Goal: Task Accomplishment & Management: Use online tool/utility

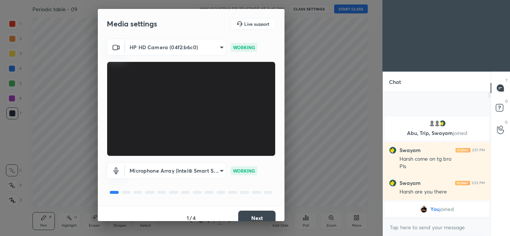
scroll to position [9, 0]
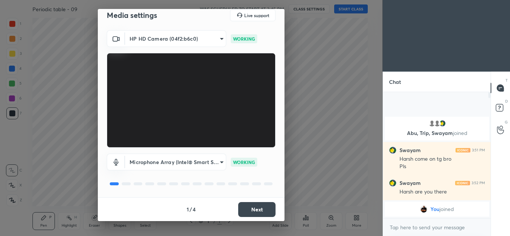
click at [261, 210] on button "Next" at bounding box center [256, 209] width 37 height 15
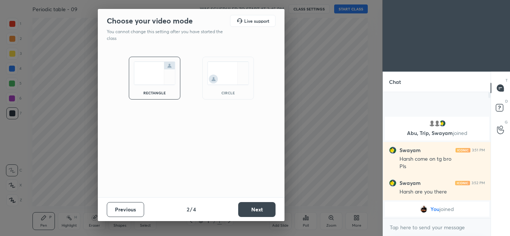
scroll to position [0, 0]
click at [259, 209] on button "Next" at bounding box center [256, 209] width 37 height 15
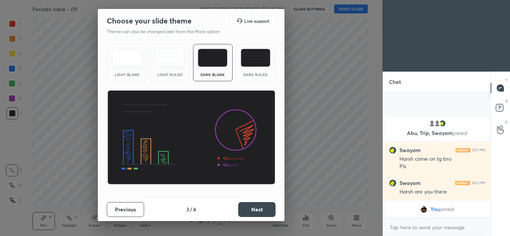
click at [260, 209] on button "Next" at bounding box center [256, 209] width 37 height 15
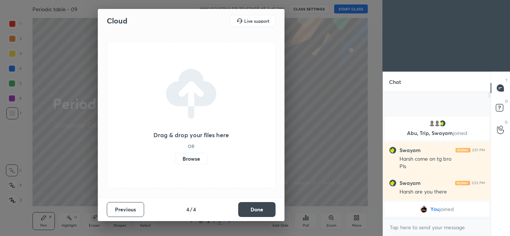
click at [257, 210] on button "Done" at bounding box center [256, 209] width 37 height 15
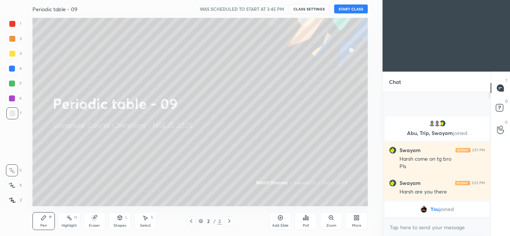
click at [350, 9] on button "START CLASS" at bounding box center [351, 8] width 34 height 9
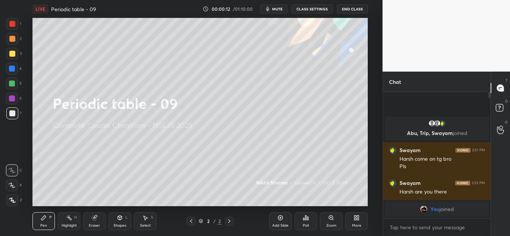
click at [285, 218] on div "Add Slide" at bounding box center [280, 221] width 22 height 18
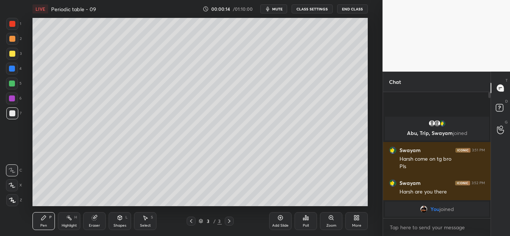
click at [15, 54] on div at bounding box center [12, 54] width 6 height 6
click at [10, 112] on div at bounding box center [12, 114] width 6 height 6
click at [13, 196] on div at bounding box center [12, 201] width 12 height 12
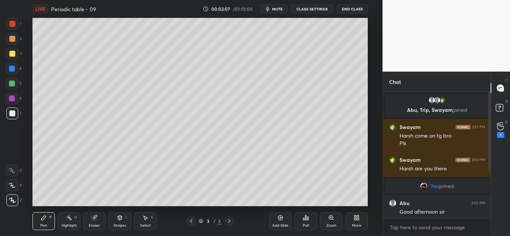
click at [280, 220] on icon at bounding box center [280, 218] width 5 height 5
click at [14, 52] on div at bounding box center [12, 54] width 6 height 6
click at [7, 116] on div at bounding box center [12, 114] width 12 height 12
click at [500, 132] on div "1" at bounding box center [500, 135] width 7 height 6
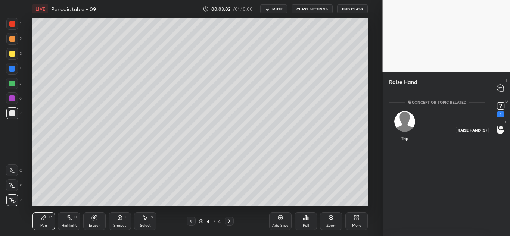
scroll to position [3, 3]
click at [499, 111] on icon at bounding box center [500, 105] width 11 height 11
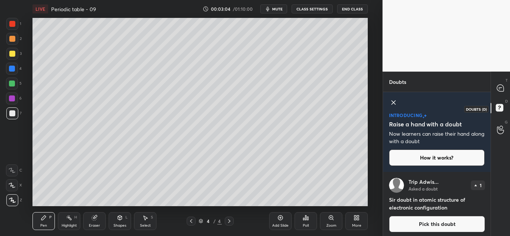
scroll to position [3, 0]
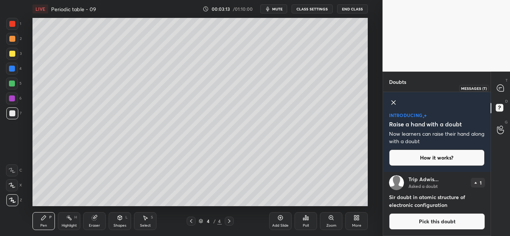
click at [499, 91] on icon at bounding box center [501, 88] width 8 height 8
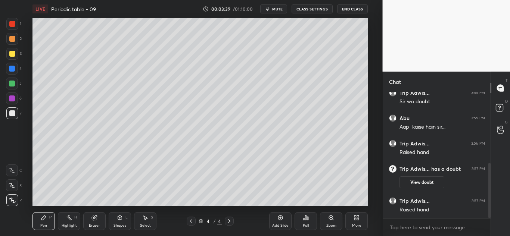
scroll to position [161, 0]
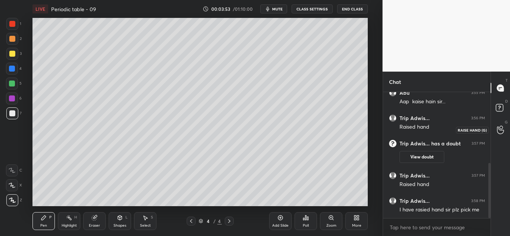
click at [500, 128] on icon at bounding box center [500, 130] width 7 height 9
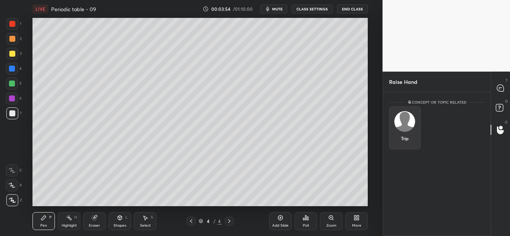
click at [403, 122] on img "grid" at bounding box center [404, 121] width 21 height 21
click at [408, 141] on button "INVITE" at bounding box center [404, 144] width 25 height 10
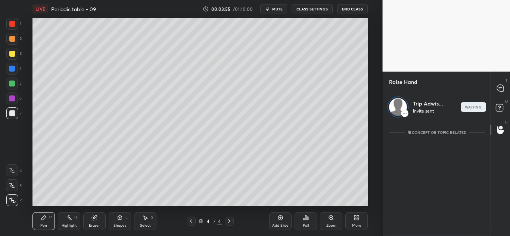
scroll to position [112, 105]
click at [15, 114] on div at bounding box center [12, 114] width 12 height 12
click at [15, 52] on div at bounding box center [12, 54] width 12 height 12
click at [7, 109] on div at bounding box center [12, 114] width 12 height 12
click at [143, 223] on div "Select S" at bounding box center [145, 221] width 22 height 18
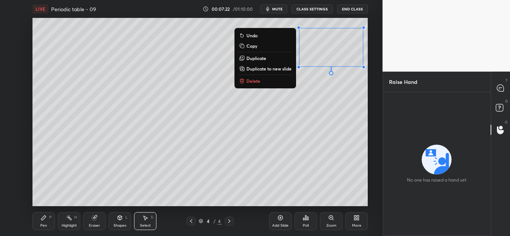
click at [265, 79] on button "Delete" at bounding box center [265, 81] width 56 height 9
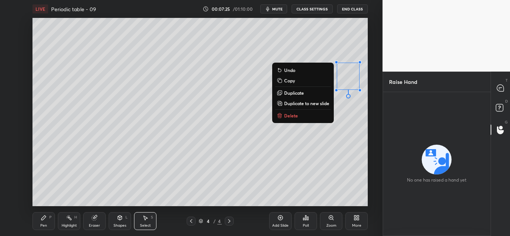
click at [310, 114] on button "Delete" at bounding box center [303, 115] width 56 height 9
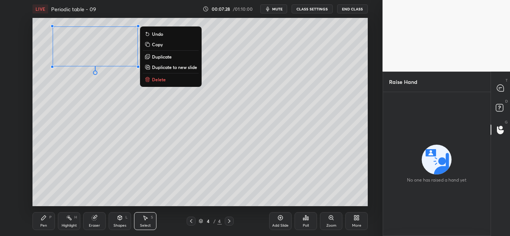
click at [166, 78] on button "Delete" at bounding box center [171, 79] width 56 height 9
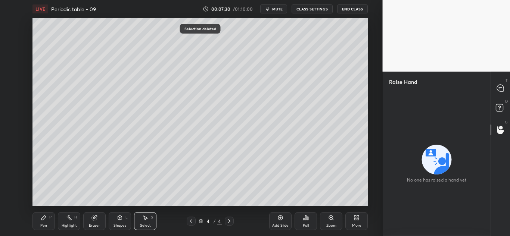
click at [42, 223] on div "Pen P" at bounding box center [43, 221] width 22 height 18
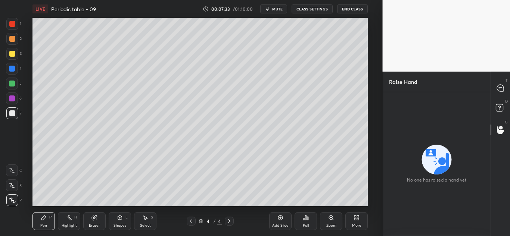
click at [501, 97] on div "T Messages (T)" at bounding box center [500, 88] width 19 height 21
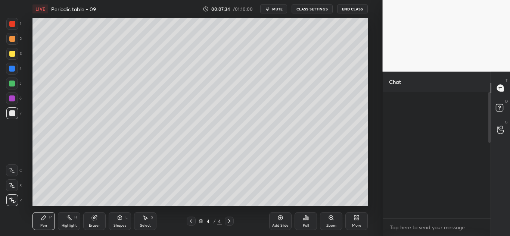
scroll to position [124, 105]
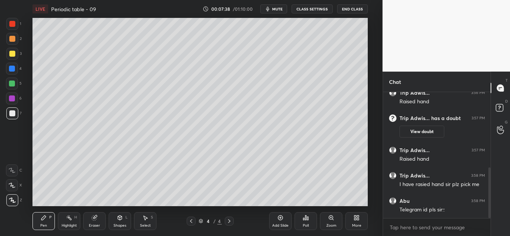
click at [417, 229] on body "1 2 3 4 5 6 7 C X Z C X Z E E Erase all H H LIVE Periodic table - 09 00:07:38 /…" at bounding box center [255, 118] width 510 height 236
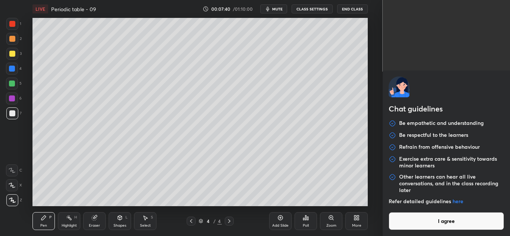
click at [432, 223] on button "I agree" at bounding box center [447, 221] width 116 height 18
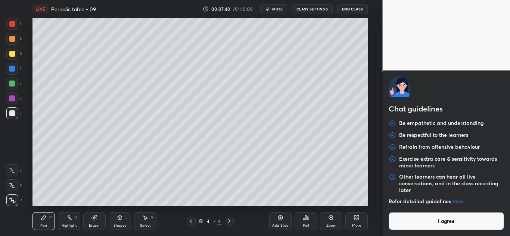
type textarea "x"
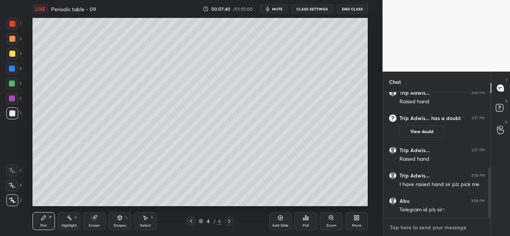
click at [428, 226] on textarea at bounding box center [437, 228] width 96 height 12
click at [429, 228] on textarea at bounding box center [437, 228] width 96 height 12
type textarea "9"
type textarea "x"
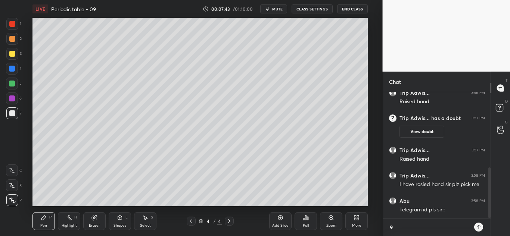
type textarea "94"
type textarea "x"
type textarea "946"
type textarea "x"
type textarea "9461"
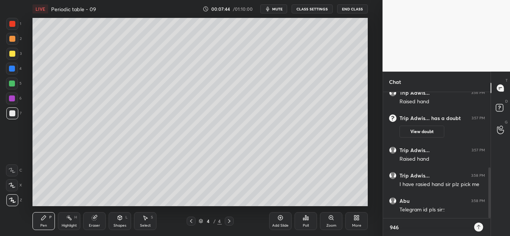
type textarea "x"
type textarea "94617"
type textarea "x"
type textarea "946170"
type textarea "x"
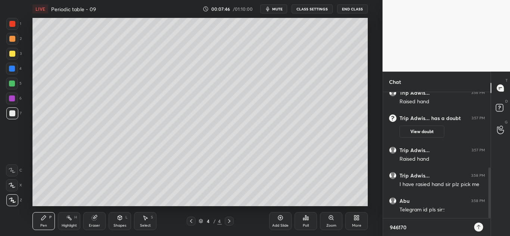
type textarea "9461709"
type textarea "x"
type textarea "94617093"
type textarea "x"
type textarea "946170936"
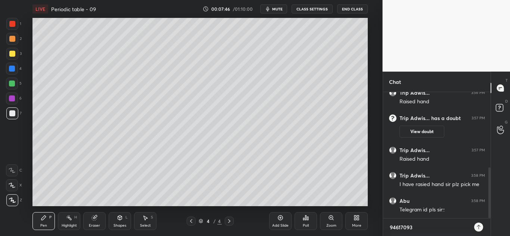
type textarea "x"
type textarea "9461709368"
type textarea "x"
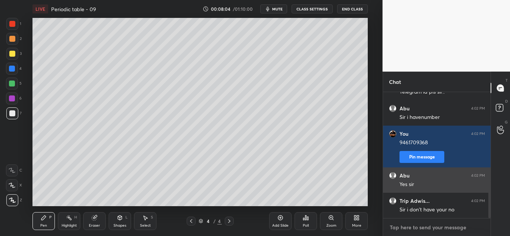
scroll to position [330, 0]
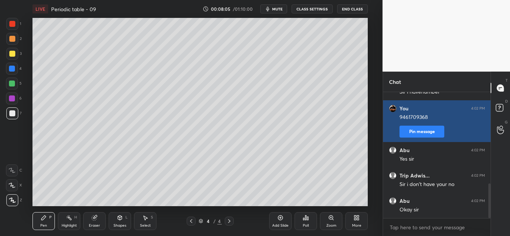
click at [431, 131] on button "Pin message" at bounding box center [422, 132] width 45 height 12
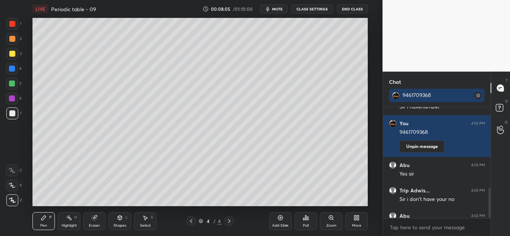
scroll to position [370, 0]
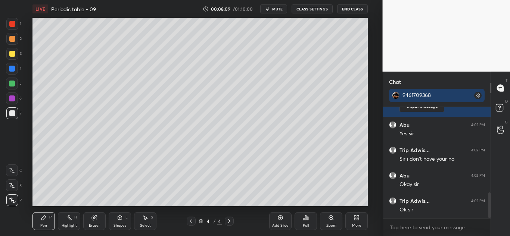
click at [10, 49] on div at bounding box center [12, 54] width 12 height 12
click at [280, 224] on div "Add Slide" at bounding box center [280, 226] width 16 height 4
click at [13, 114] on div at bounding box center [12, 114] width 6 height 6
click at [14, 84] on div at bounding box center [12, 84] width 6 height 6
click at [13, 54] on div at bounding box center [12, 54] width 6 height 6
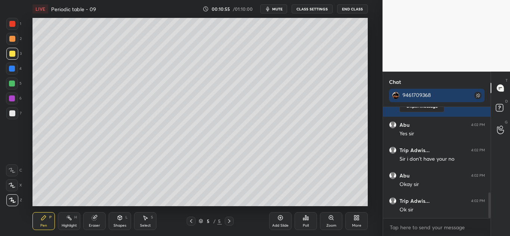
click at [13, 116] on div at bounding box center [12, 114] width 6 height 6
click at [10, 84] on div at bounding box center [12, 84] width 6 height 6
click at [16, 53] on div at bounding box center [12, 54] width 12 height 12
click at [11, 112] on div at bounding box center [12, 114] width 6 height 6
click at [16, 55] on div at bounding box center [12, 54] width 12 height 12
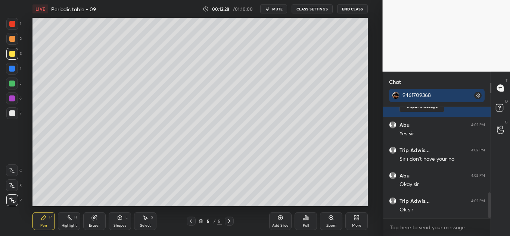
scroll to position [396, 0]
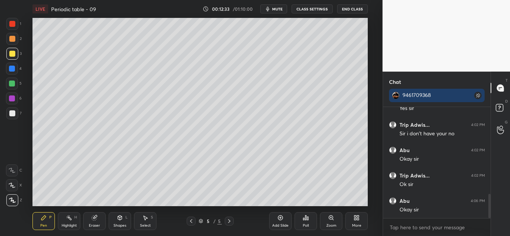
click at [280, 223] on div "Add Slide" at bounding box center [280, 221] width 22 height 18
click at [16, 112] on div at bounding box center [12, 114] width 12 height 12
click at [13, 55] on div at bounding box center [12, 54] width 6 height 6
click at [99, 217] on div "Eraser" at bounding box center [94, 221] width 22 height 18
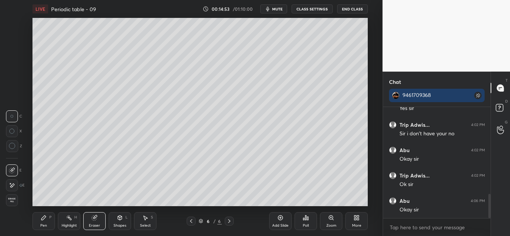
click at [41, 222] on div "Pen P" at bounding box center [43, 221] width 22 height 18
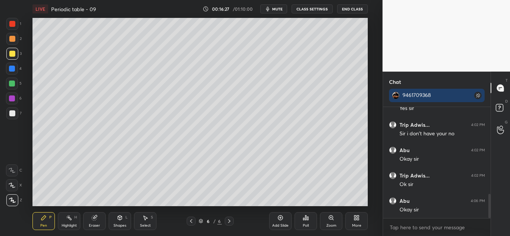
scroll to position [421, 0]
click at [280, 223] on div "Add Slide" at bounding box center [280, 221] width 22 height 18
click at [15, 52] on div at bounding box center [12, 54] width 12 height 12
click at [14, 112] on div at bounding box center [12, 114] width 6 height 6
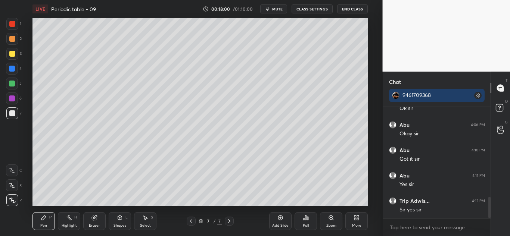
click at [15, 71] on div at bounding box center [12, 69] width 12 height 12
click at [279, 221] on div "Add Slide" at bounding box center [280, 221] width 22 height 18
click at [15, 53] on div at bounding box center [12, 54] width 6 height 6
click at [12, 24] on div at bounding box center [12, 24] width 6 height 6
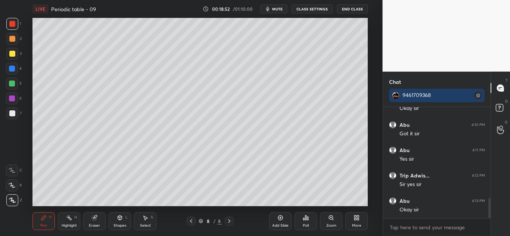
scroll to position [523, 0]
click at [17, 114] on div at bounding box center [12, 114] width 12 height 12
click at [280, 219] on icon at bounding box center [280, 218] width 2 height 2
click at [15, 52] on div at bounding box center [12, 54] width 6 height 6
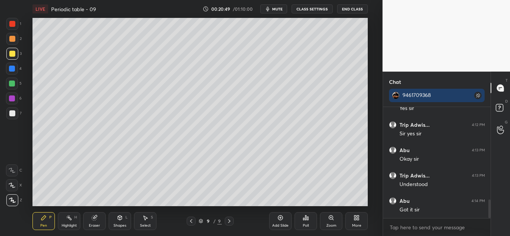
click at [14, 112] on div at bounding box center [12, 114] width 6 height 6
click at [14, 71] on div at bounding box center [12, 69] width 6 height 6
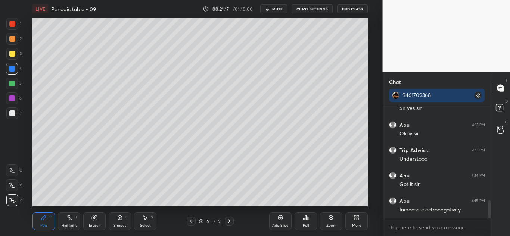
click at [13, 112] on div at bounding box center [12, 114] width 6 height 6
click at [13, 67] on div at bounding box center [12, 69] width 6 height 6
click at [14, 53] on div at bounding box center [12, 54] width 6 height 6
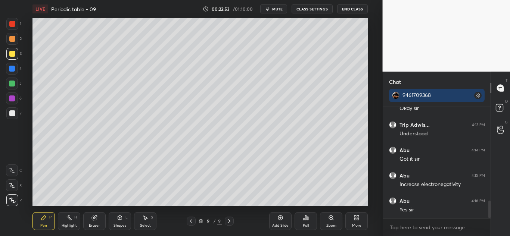
click at [10, 114] on div at bounding box center [12, 114] width 6 height 6
click at [280, 221] on icon at bounding box center [280, 218] width 6 height 6
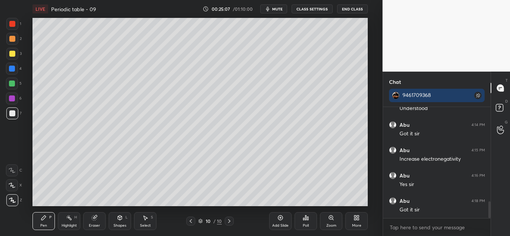
click at [12, 54] on div at bounding box center [12, 54] width 6 height 6
click at [12, 114] on div at bounding box center [12, 114] width 6 height 6
click at [15, 56] on div at bounding box center [12, 54] width 6 height 6
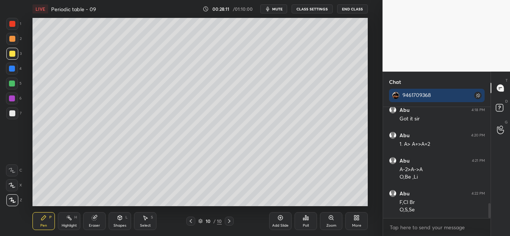
scroll to position [723, 0]
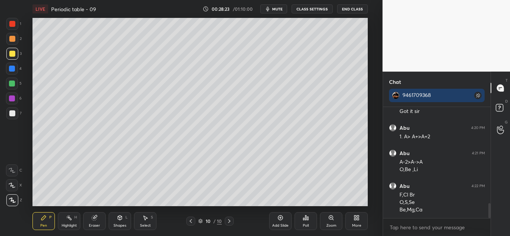
click at [281, 218] on icon at bounding box center [280, 218] width 2 height 2
click at [10, 25] on div at bounding box center [12, 24] width 6 height 6
click at [13, 114] on div at bounding box center [12, 114] width 6 height 6
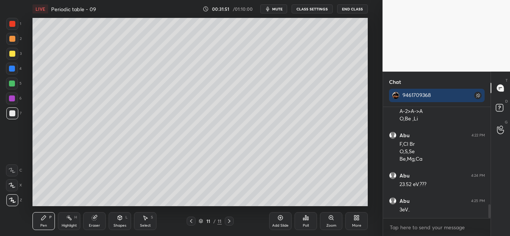
scroll to position [806, 0]
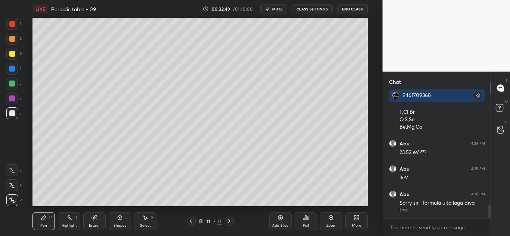
click at [282, 223] on div "Add Slide" at bounding box center [280, 221] width 22 height 18
click at [15, 57] on div at bounding box center [12, 54] width 12 height 12
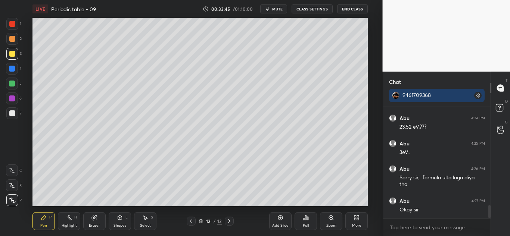
click at [18, 114] on div at bounding box center [12, 114] width 12 height 12
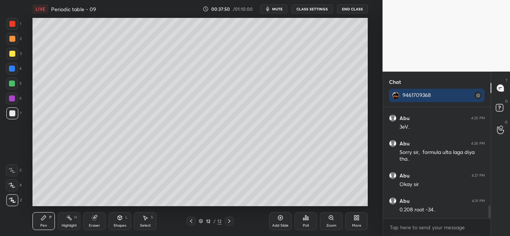
click at [195, 223] on div at bounding box center [191, 221] width 9 height 9
click at [195, 224] on div at bounding box center [191, 221] width 9 height 9
click at [193, 224] on div at bounding box center [191, 221] width 9 height 9
click at [193, 226] on div "Pen P Highlight H Eraser Shapes L Select S 9 / 12 Add Slide Poll Zoom More" at bounding box center [199, 221] width 335 height 30
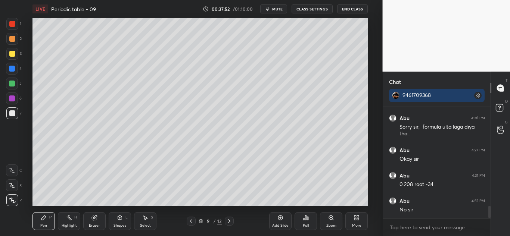
click at [190, 225] on div at bounding box center [191, 221] width 9 height 9
click at [190, 227] on div "Pen P Highlight H Eraser Shapes L Select S 8 / 12 Add Slide Poll Zoom More" at bounding box center [199, 221] width 335 height 30
click at [188, 226] on div at bounding box center [191, 221] width 9 height 9
click at [189, 223] on icon at bounding box center [191, 221] width 6 height 6
click at [227, 222] on icon at bounding box center [229, 221] width 6 height 6
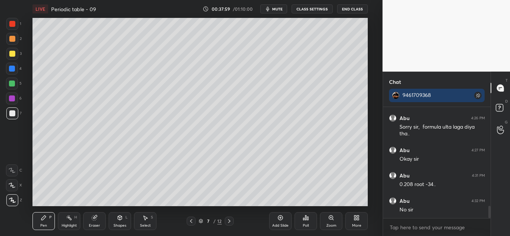
click at [228, 222] on icon at bounding box center [229, 221] width 6 height 6
click at [228, 223] on icon at bounding box center [229, 222] width 2 height 4
click at [228, 223] on icon at bounding box center [229, 221] width 6 height 6
click at [229, 223] on icon at bounding box center [229, 222] width 2 height 4
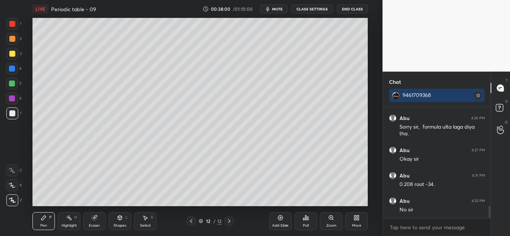
click at [229, 223] on icon at bounding box center [229, 221] width 6 height 6
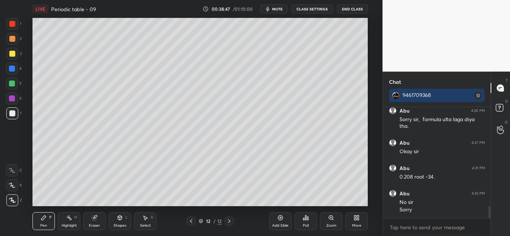
scroll to position [915, 0]
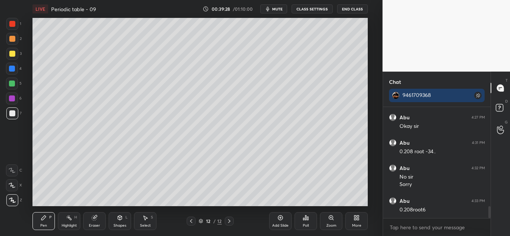
click at [278, 221] on div "Add Slide" at bounding box center [280, 221] width 22 height 18
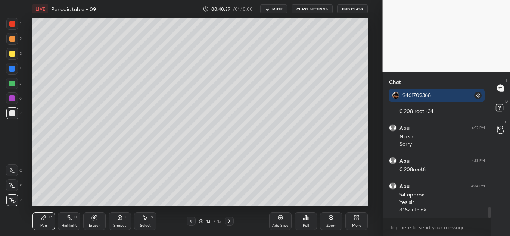
scroll to position [981, 0]
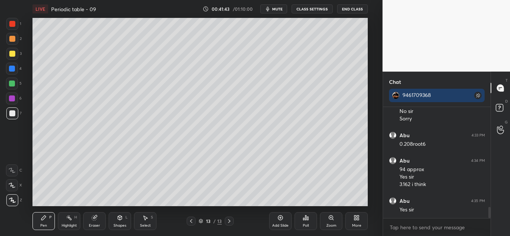
click at [281, 220] on icon at bounding box center [280, 218] width 6 height 6
click at [15, 56] on div at bounding box center [12, 54] width 12 height 12
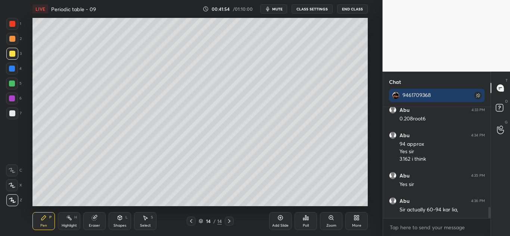
click at [190, 220] on icon at bounding box center [191, 221] width 6 height 6
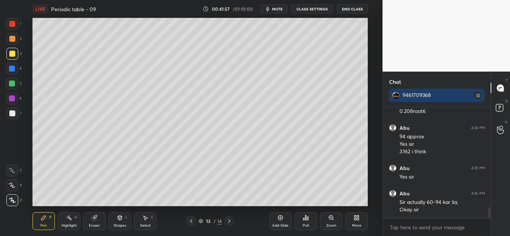
click at [230, 218] on div at bounding box center [229, 221] width 9 height 9
click at [12, 72] on div at bounding box center [12, 69] width 12 height 12
click at [13, 115] on div at bounding box center [12, 114] width 6 height 6
click at [15, 54] on div at bounding box center [12, 54] width 6 height 6
click at [20, 112] on div "7" at bounding box center [13, 114] width 15 height 12
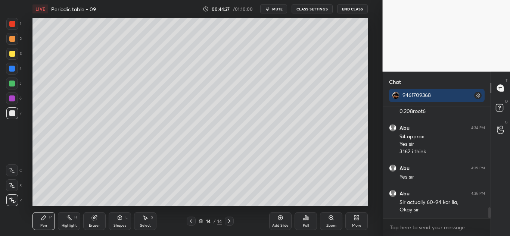
scroll to position [1039, 0]
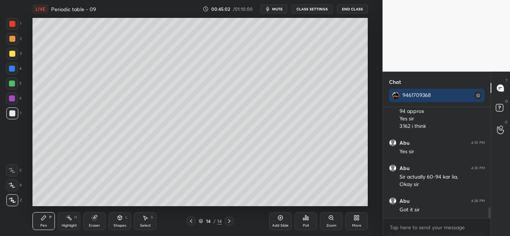
click at [279, 221] on icon at bounding box center [280, 218] width 6 height 6
click at [13, 24] on div at bounding box center [12, 24] width 6 height 6
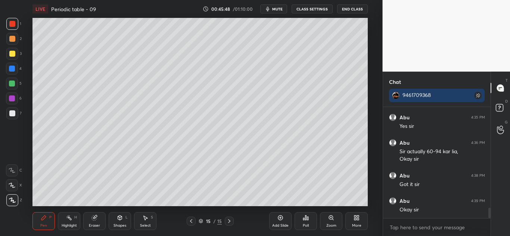
click at [12, 114] on div at bounding box center [12, 114] width 6 height 6
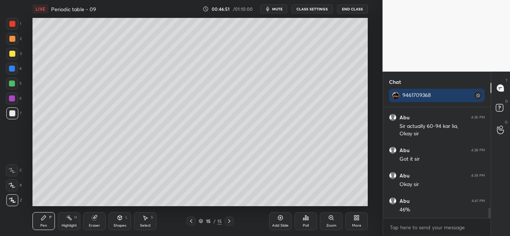
click at [13, 54] on div at bounding box center [12, 54] width 6 height 6
click at [5, 113] on div "1 2 3 4 5 6 7 C X Z C X Z E E Erase all H H" at bounding box center [12, 112] width 24 height 189
click at [15, 113] on div at bounding box center [12, 114] width 12 height 12
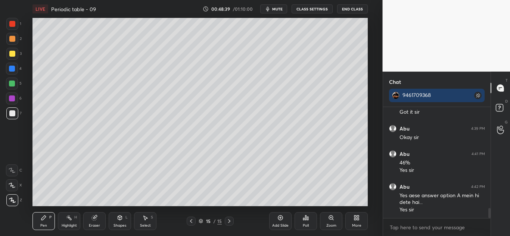
scroll to position [1162, 0]
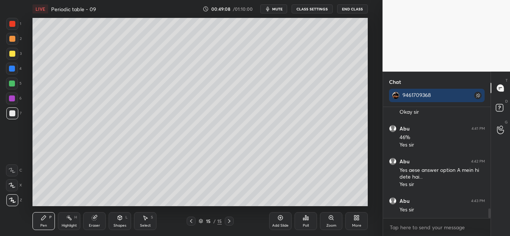
click at [282, 219] on icon at bounding box center [280, 218] width 5 height 5
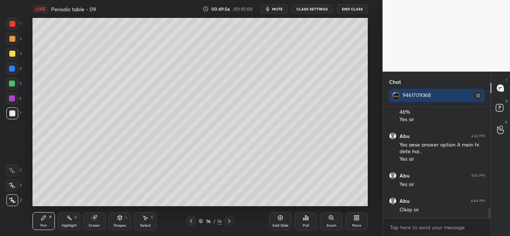
click at [13, 54] on div at bounding box center [12, 54] width 6 height 6
click at [16, 113] on div at bounding box center [12, 114] width 12 height 12
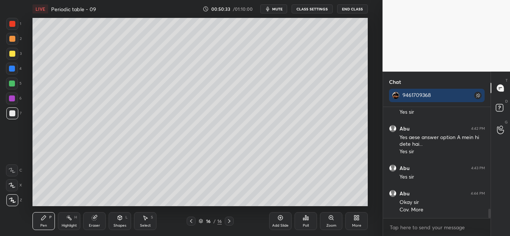
scroll to position [1220, 0]
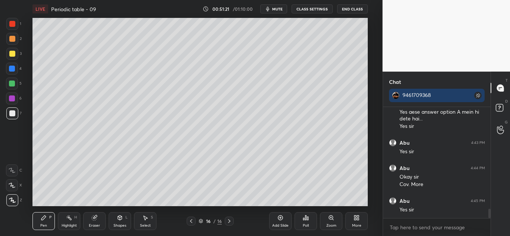
click at [12, 24] on div at bounding box center [12, 24] width 6 height 6
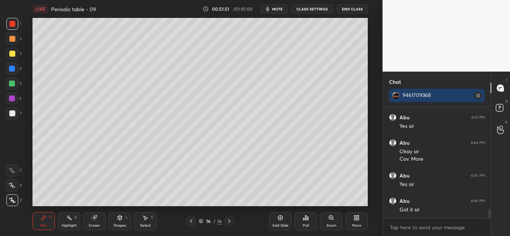
click at [278, 218] on icon at bounding box center [280, 218] width 6 height 6
click at [12, 54] on div at bounding box center [12, 54] width 6 height 6
click at [11, 112] on div at bounding box center [12, 114] width 6 height 6
click at [14, 83] on div at bounding box center [12, 84] width 6 height 6
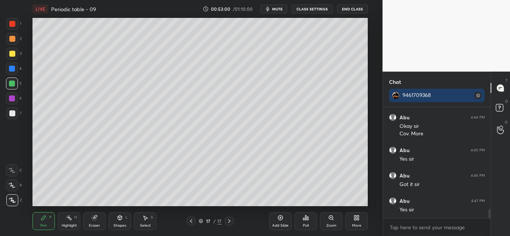
click at [13, 112] on div at bounding box center [12, 114] width 6 height 6
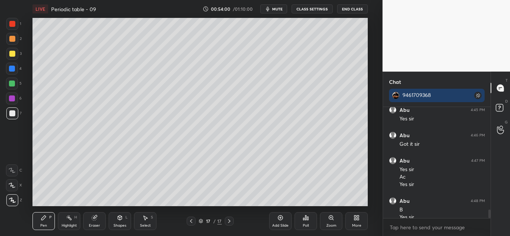
scroll to position [1319, 0]
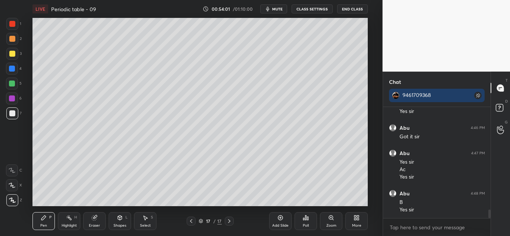
click at [97, 221] on div "Eraser" at bounding box center [94, 221] width 22 height 18
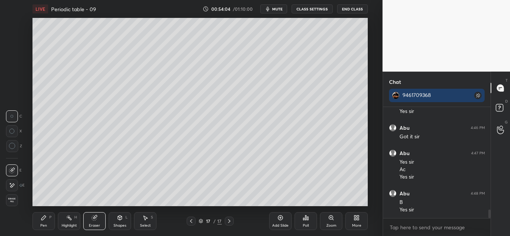
click at [41, 216] on icon at bounding box center [44, 218] width 6 height 6
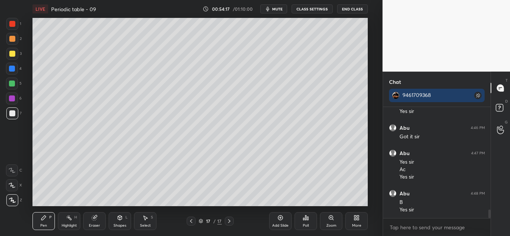
click at [14, 53] on div at bounding box center [12, 54] width 6 height 6
click at [15, 81] on div at bounding box center [12, 84] width 12 height 12
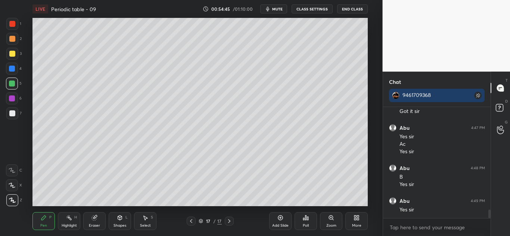
click at [13, 114] on div at bounding box center [12, 114] width 6 height 6
click at [16, 69] on div at bounding box center [12, 69] width 12 height 12
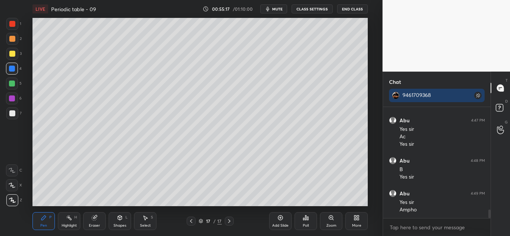
click at [17, 53] on div at bounding box center [12, 54] width 12 height 12
click at [97, 221] on div "Eraser" at bounding box center [94, 221] width 22 height 18
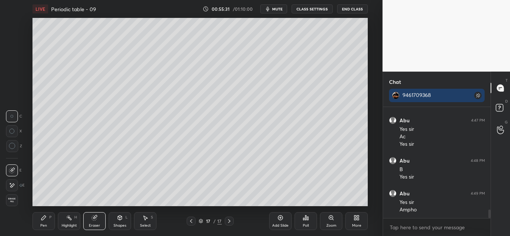
click at [49, 219] on div "P" at bounding box center [50, 218] width 2 height 4
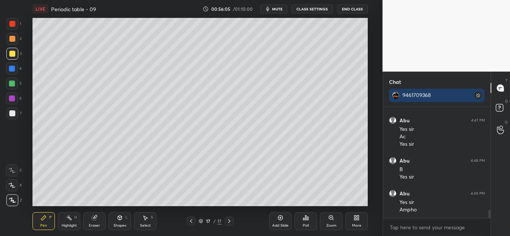
click at [284, 219] on div "Add Slide" at bounding box center [280, 221] width 22 height 18
click at [13, 109] on div at bounding box center [12, 114] width 12 height 12
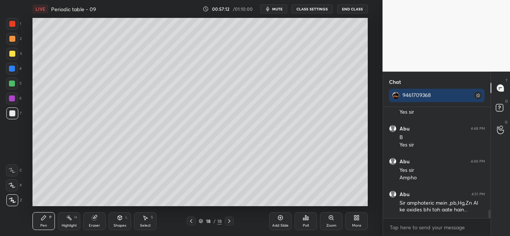
click at [192, 222] on icon at bounding box center [191, 221] width 6 height 6
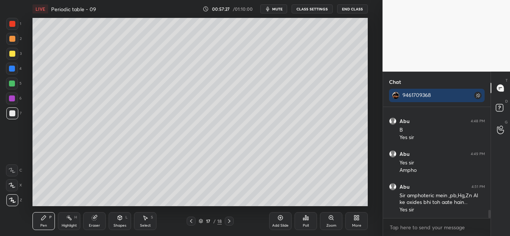
scroll to position [1399, 0]
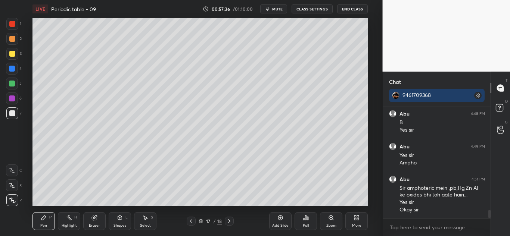
click at [229, 223] on icon at bounding box center [229, 221] width 6 height 6
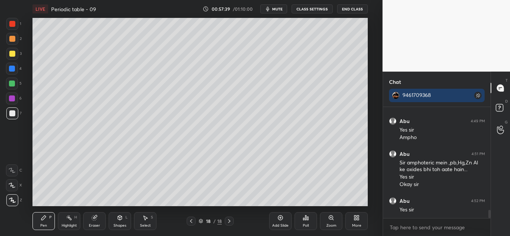
click at [192, 219] on icon at bounding box center [191, 221] width 6 height 6
click at [230, 220] on icon at bounding box center [229, 221] width 6 height 6
click at [12, 72] on div at bounding box center [12, 69] width 12 height 12
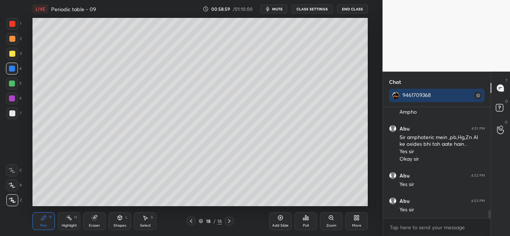
click at [10, 58] on div at bounding box center [12, 54] width 12 height 12
click at [13, 115] on div at bounding box center [12, 114] width 6 height 6
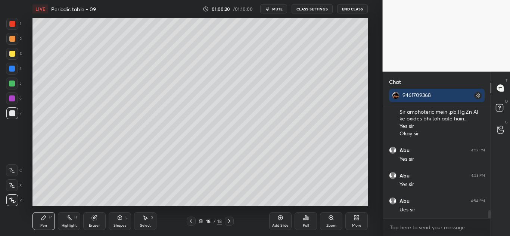
click at [11, 72] on div at bounding box center [12, 69] width 12 height 12
click at [12, 54] on div at bounding box center [12, 54] width 6 height 6
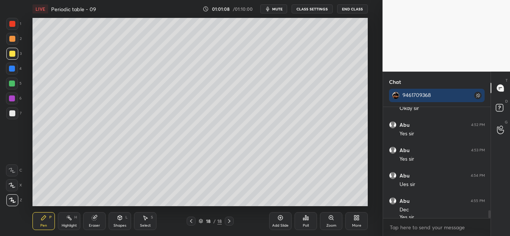
scroll to position [1508, 0]
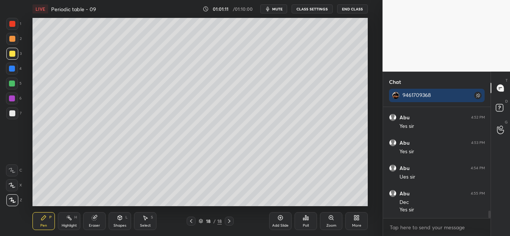
click at [283, 219] on icon at bounding box center [280, 218] width 6 height 6
click at [16, 111] on div at bounding box center [12, 114] width 12 height 12
click at [14, 56] on div at bounding box center [12, 54] width 6 height 6
click at [10, 113] on div at bounding box center [12, 114] width 6 height 6
click at [12, 69] on div at bounding box center [12, 69] width 6 height 6
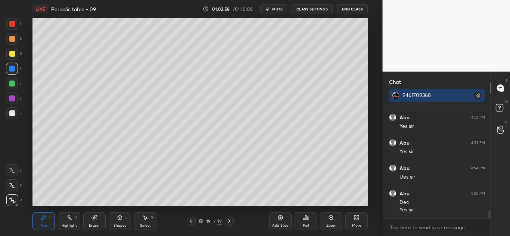
scroll to position [1533, 0]
click at [13, 117] on div at bounding box center [12, 114] width 12 height 12
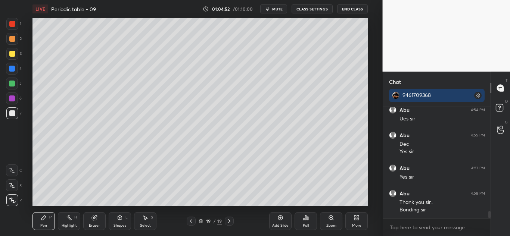
scroll to position [1591, 0]
click at [348, 9] on button "End Class" at bounding box center [352, 8] width 31 height 9
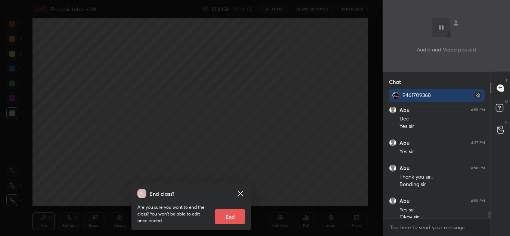
scroll to position [1599, 0]
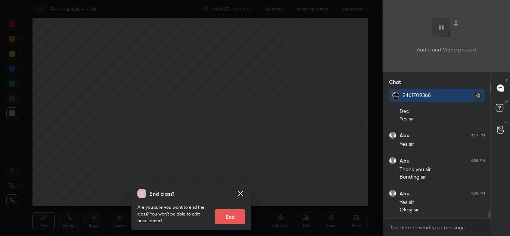
click at [234, 218] on button "End" at bounding box center [230, 216] width 30 height 15
type textarea "x"
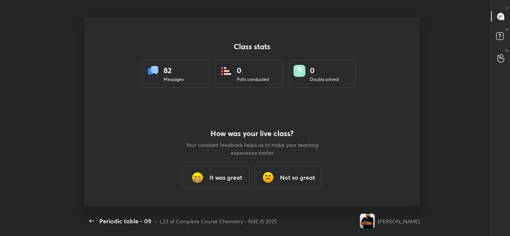
scroll to position [0, 0]
